Goal: Check status: Check status

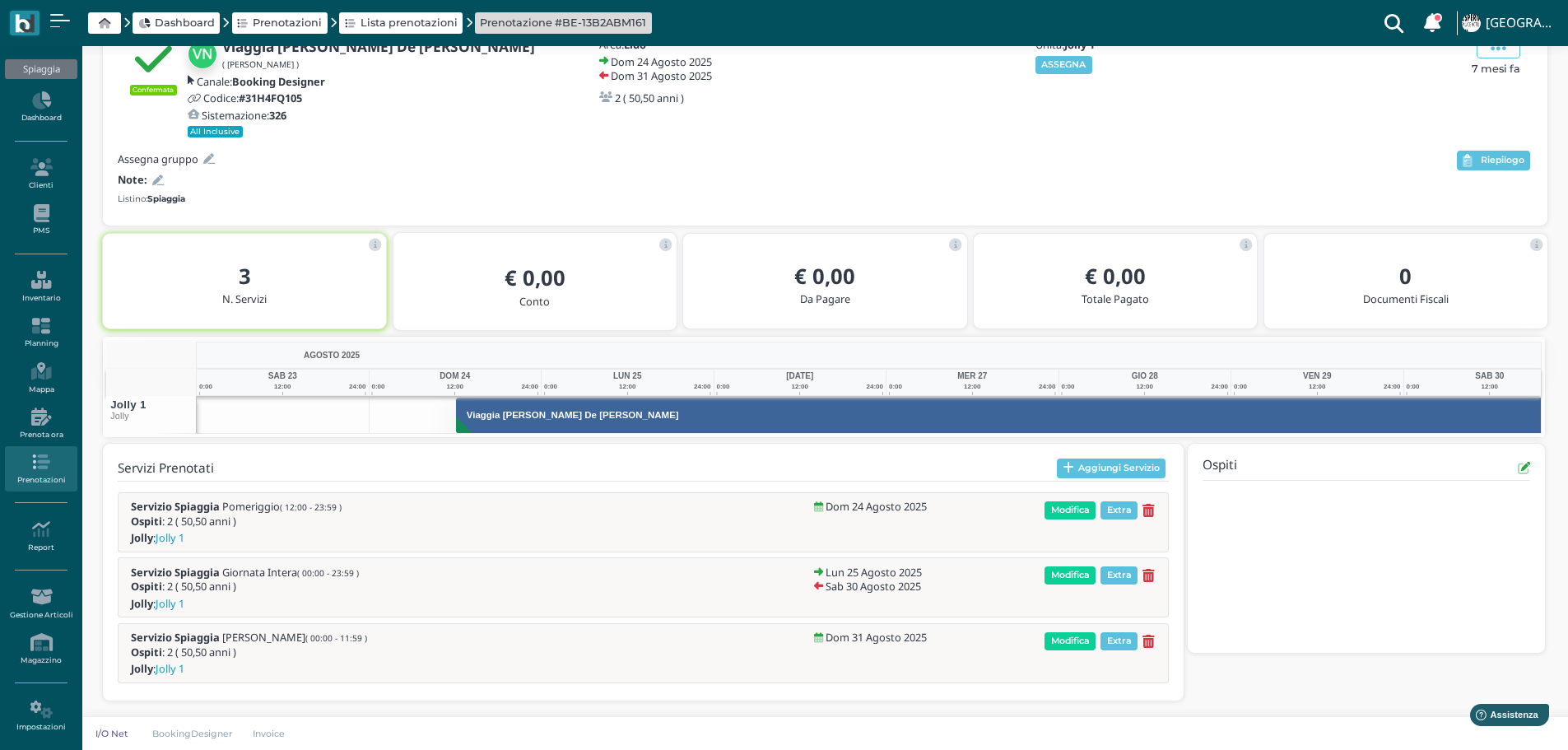
scroll to position [0, 120]
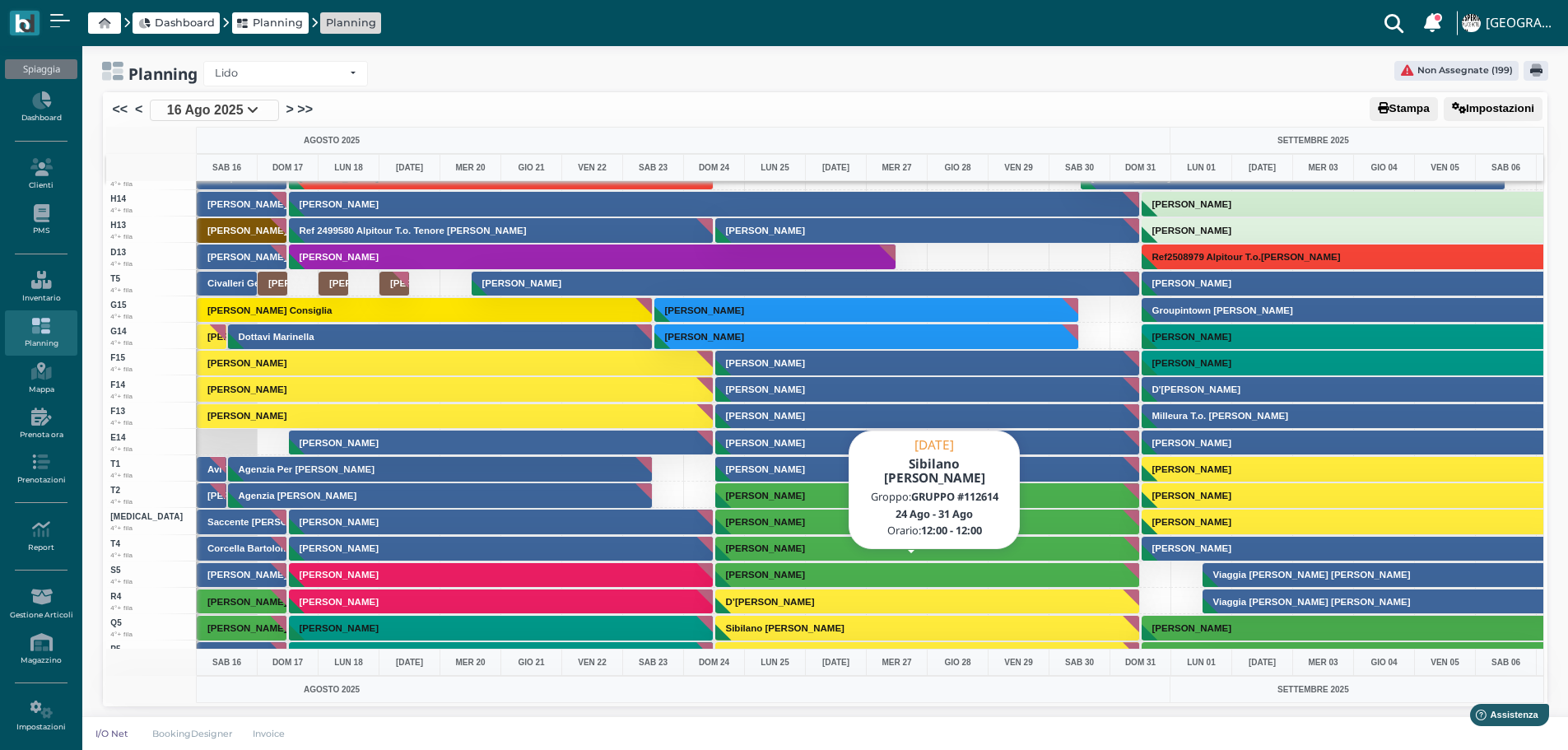
scroll to position [4514, 0]
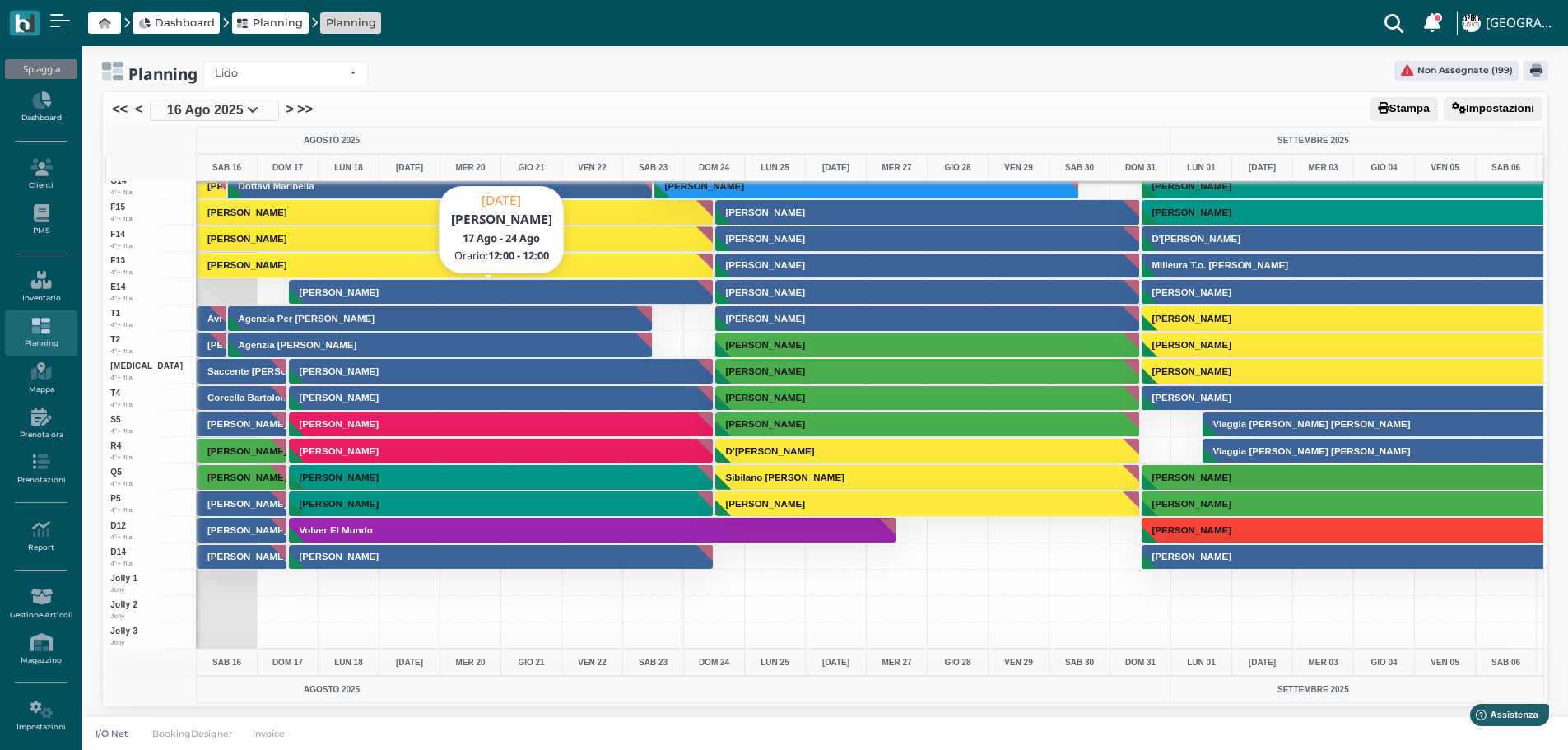
click at [356, 291] on h3 "Di Paola Mario" at bounding box center [339, 292] width 92 height 10
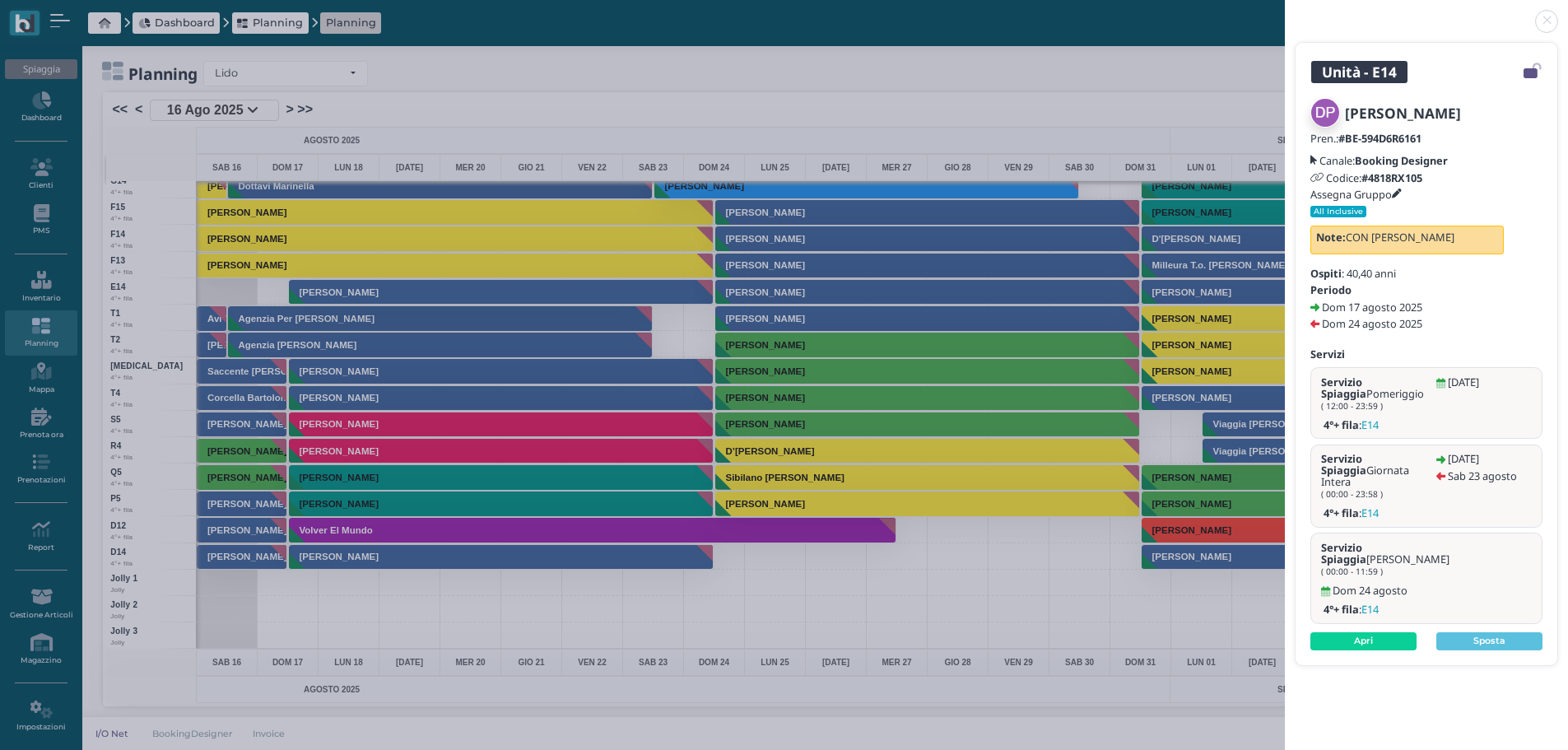
click at [1285, 11] on link at bounding box center [1285, 11] width 0 height 0
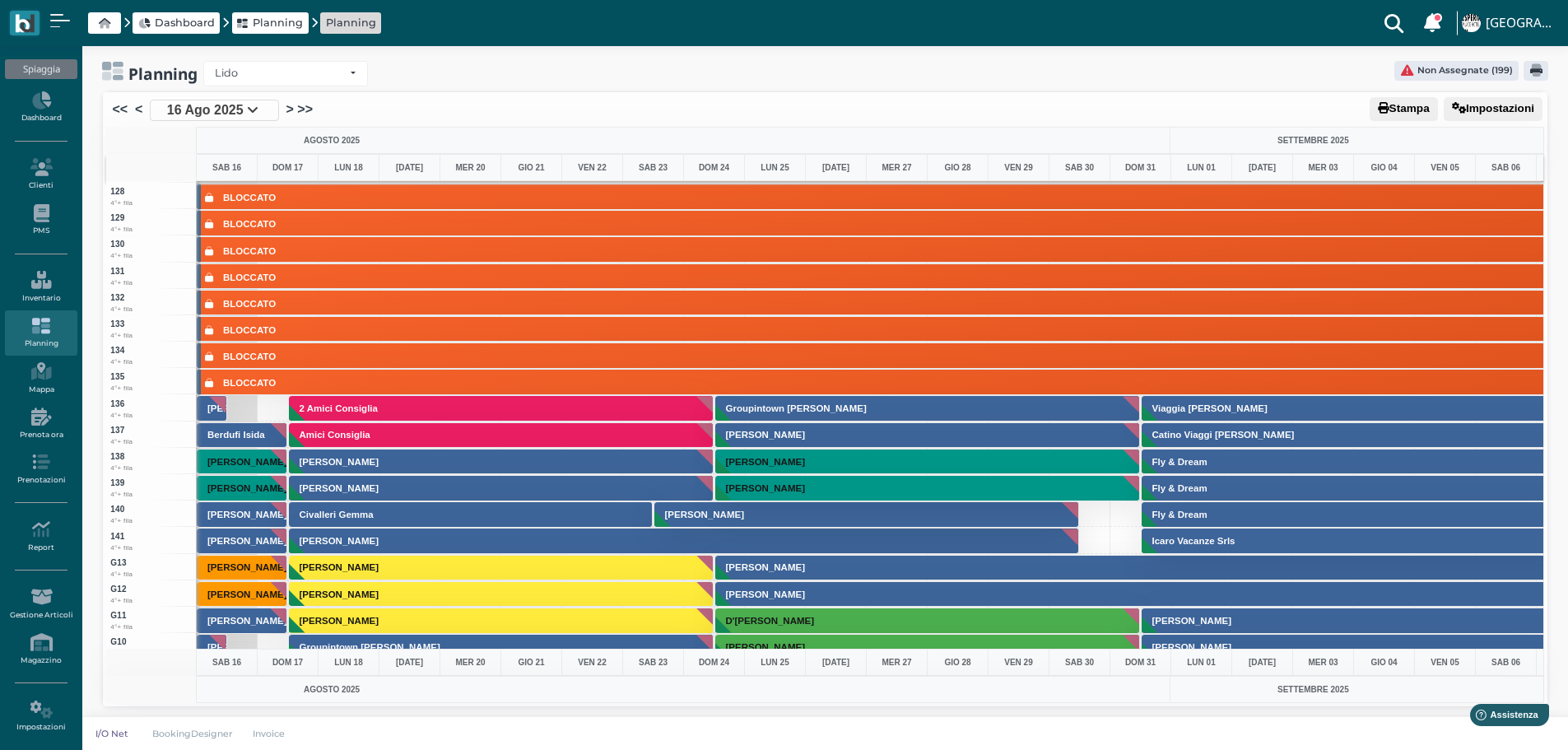
scroll to position [3526, 0]
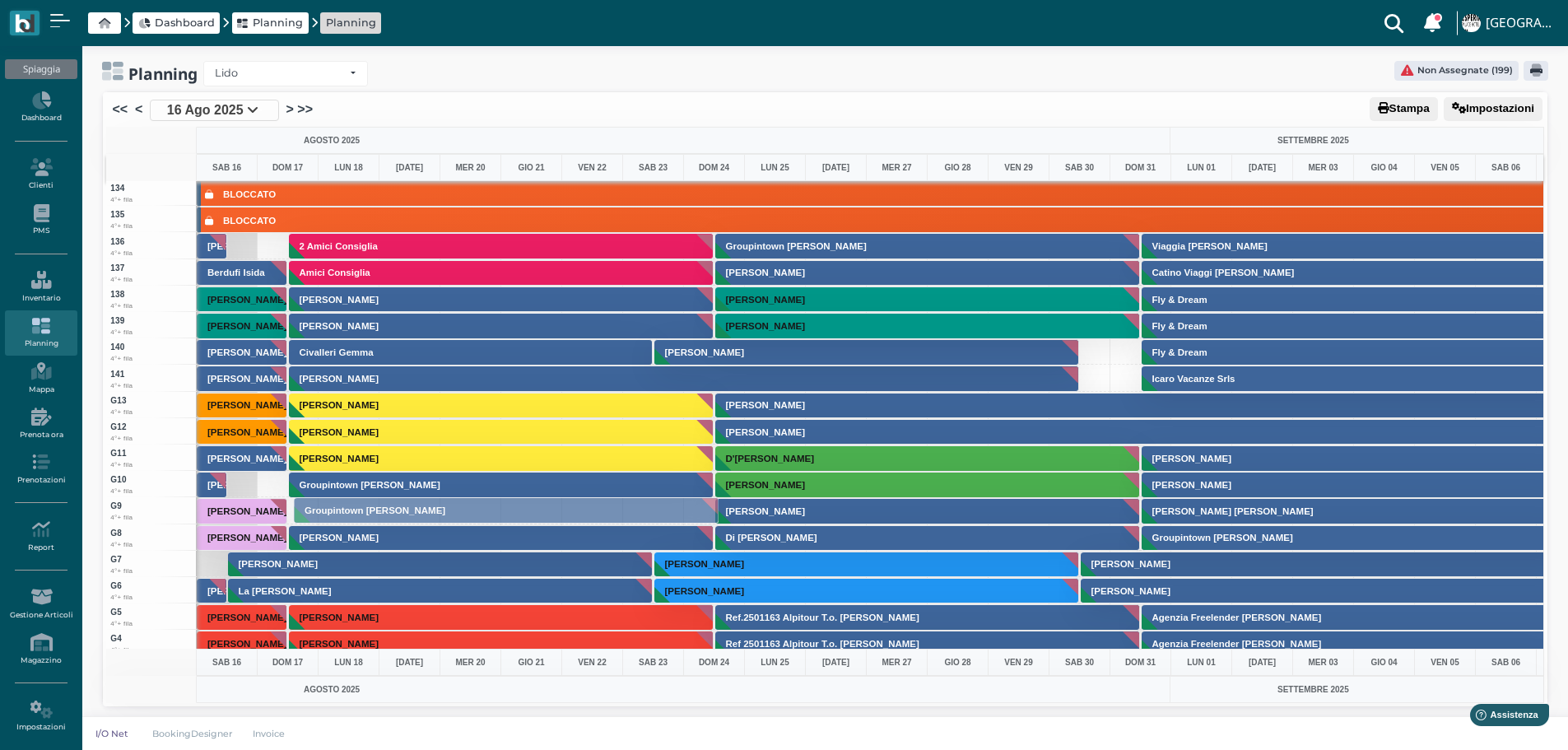
drag, startPoint x: 452, startPoint y: 479, endPoint x: 436, endPoint y: 505, distance: 30.5
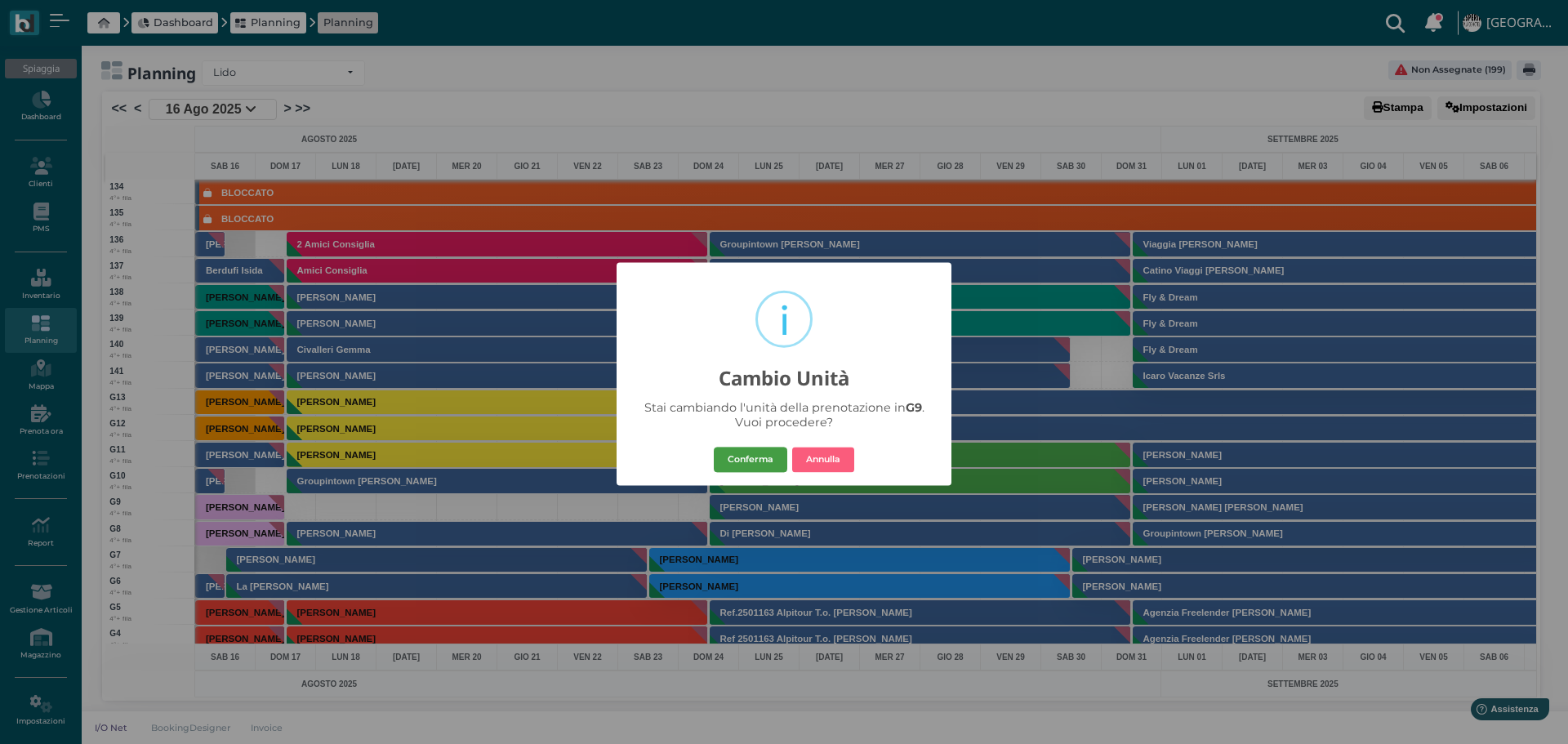
click at [773, 460] on button "Conferma" at bounding box center [751, 460] width 73 height 26
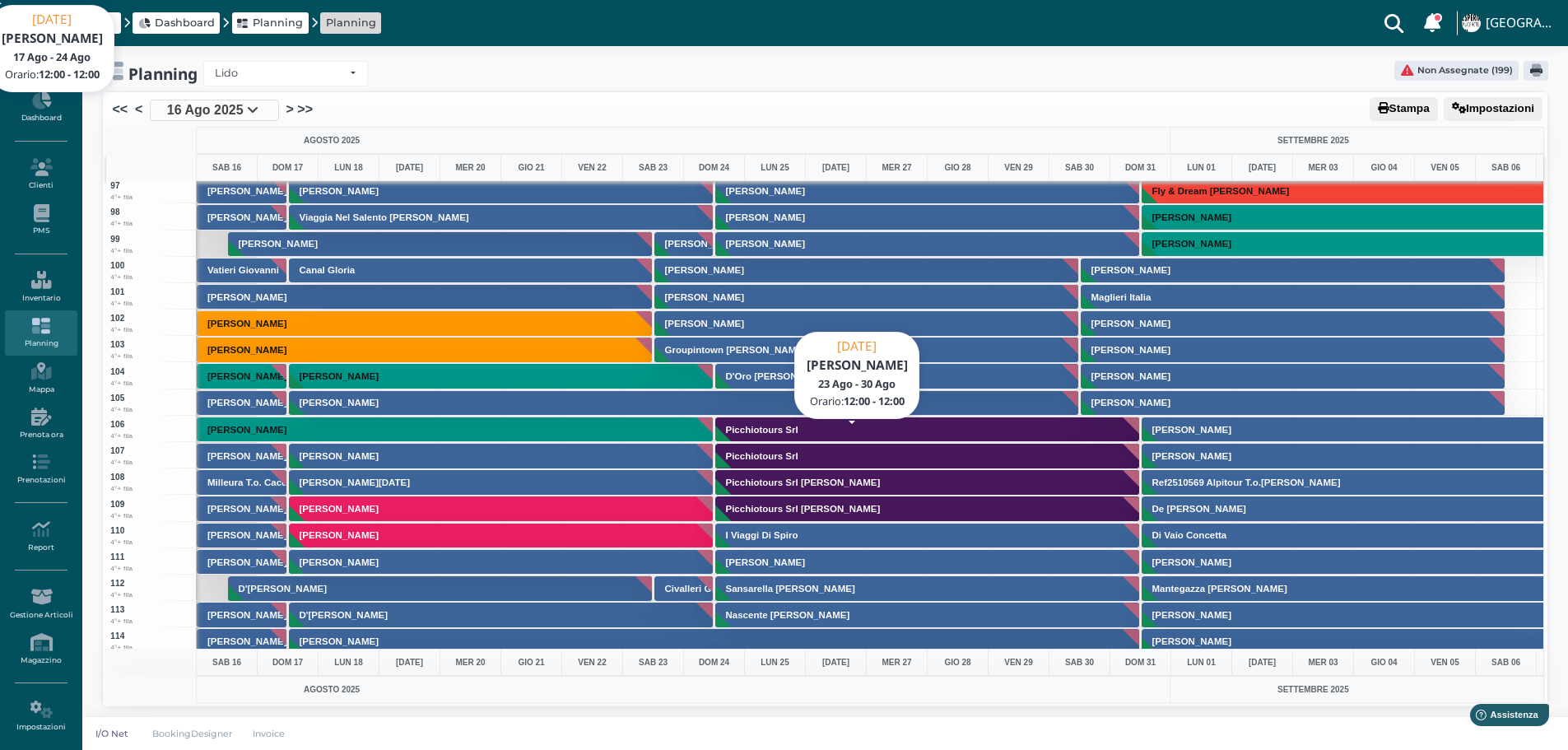
scroll to position [2373, 0]
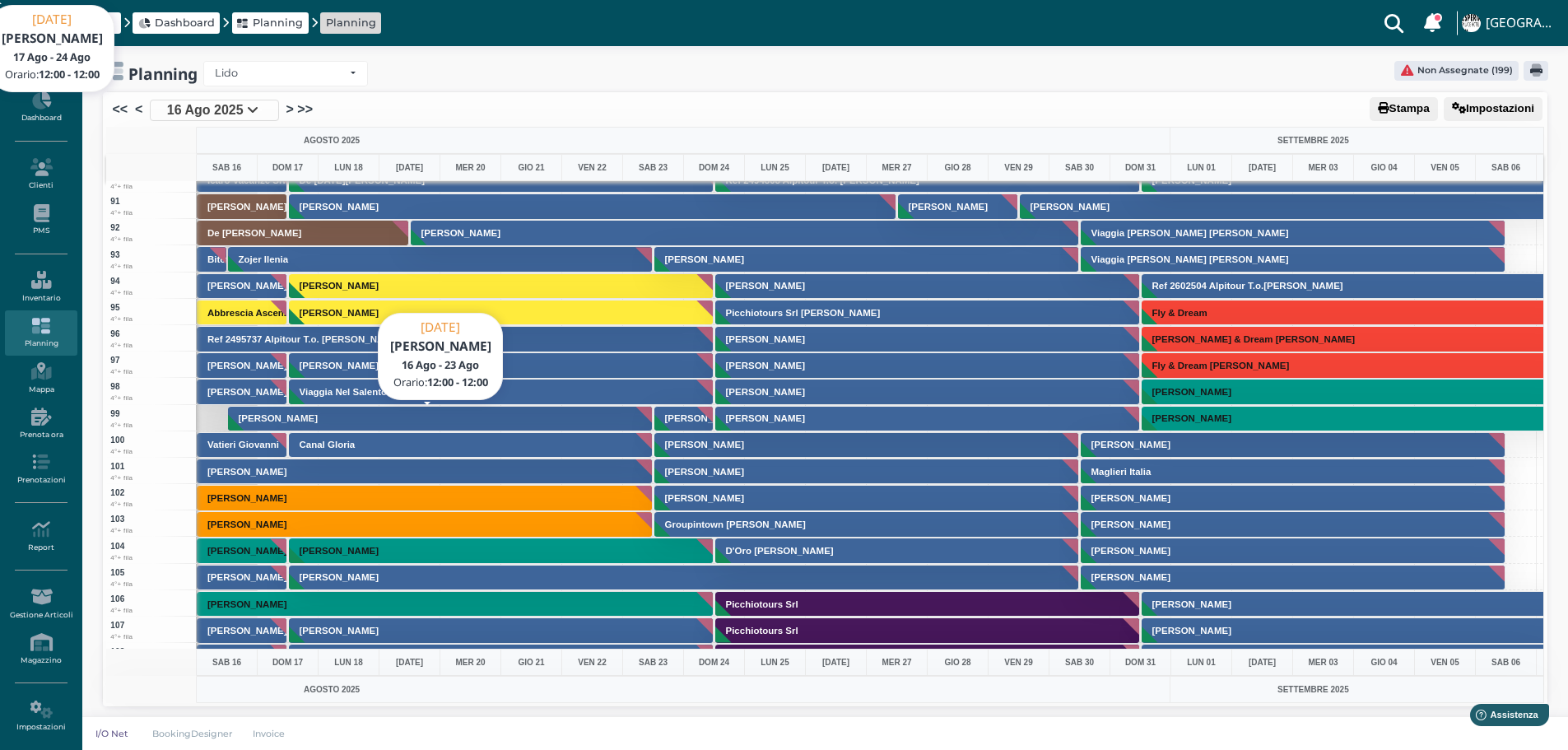
click at [435, 419] on button "Marano Giulio" at bounding box center [441, 419] width 425 height 26
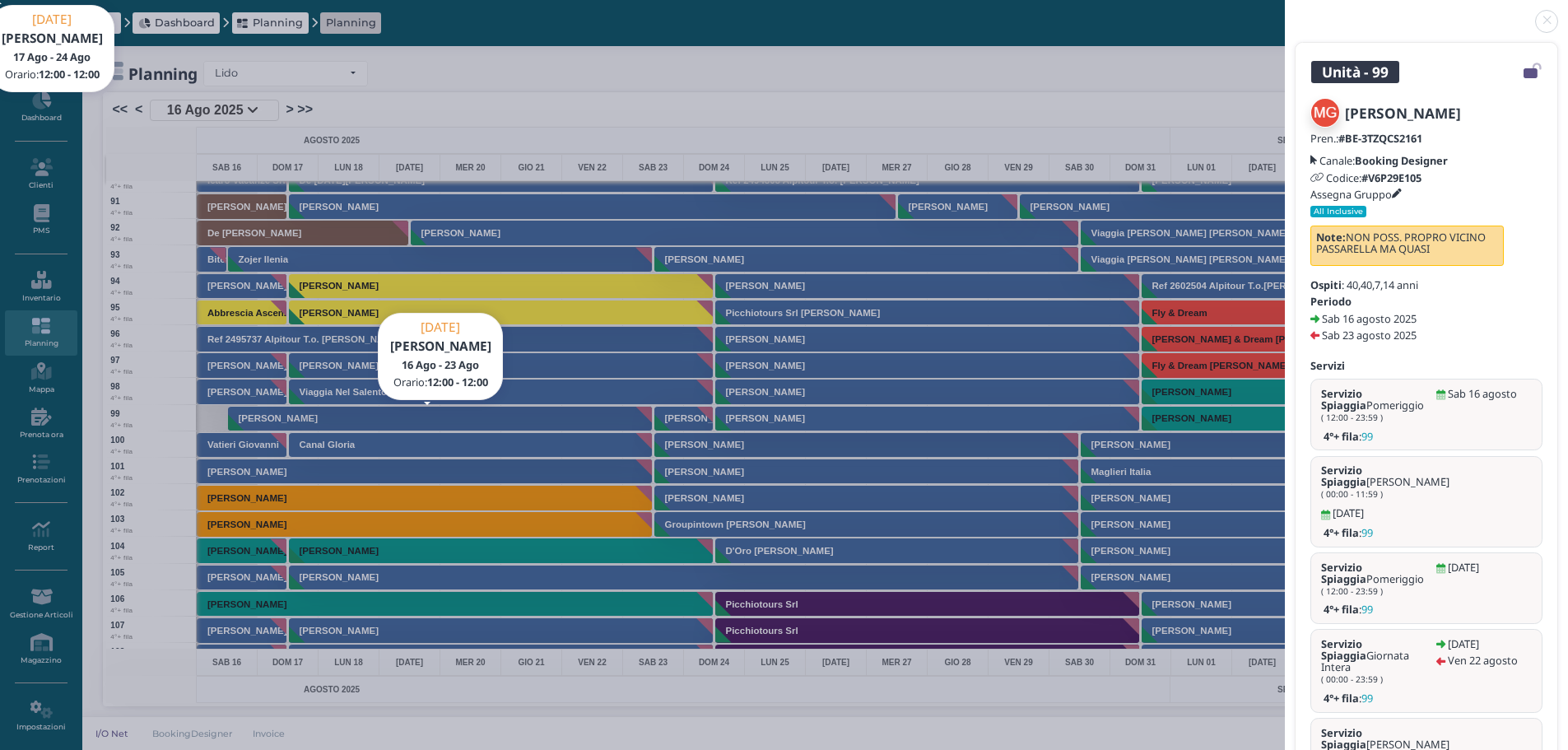
drag, startPoint x: 1541, startPoint y: 19, endPoint x: 1543, endPoint y: 1, distance: 18.1
click at [1285, 11] on link at bounding box center [1285, 11] width 0 height 0
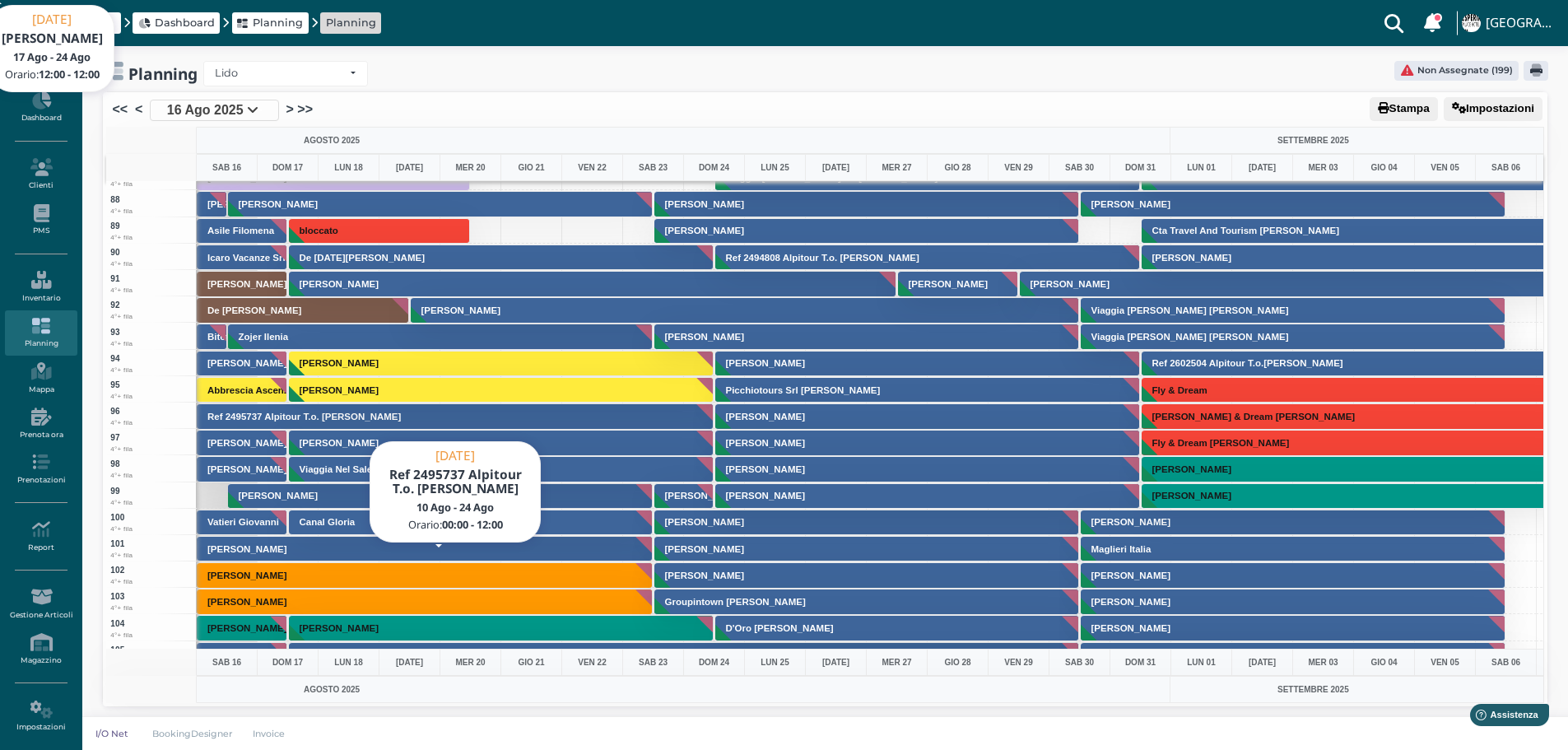
scroll to position [2126, 0]
